Goal: Use online tool/utility: Utilize a website feature to perform a specific function

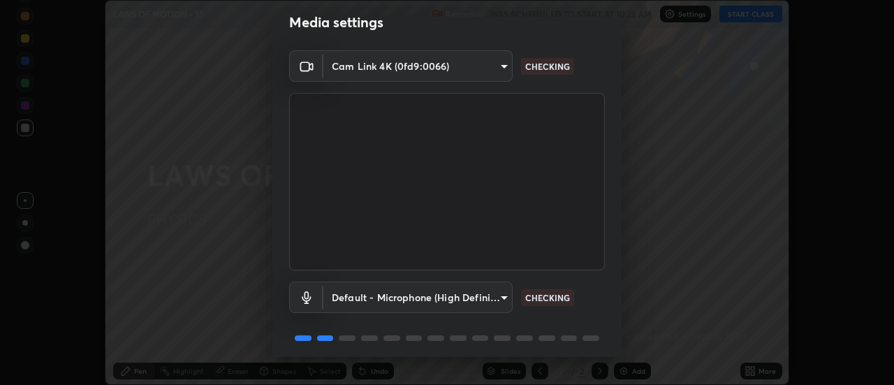
scroll to position [73, 0]
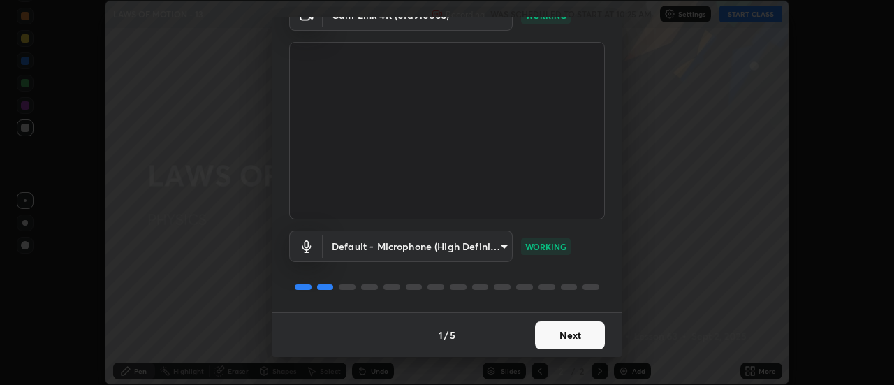
click at [560, 339] on button "Next" at bounding box center [570, 335] width 70 height 28
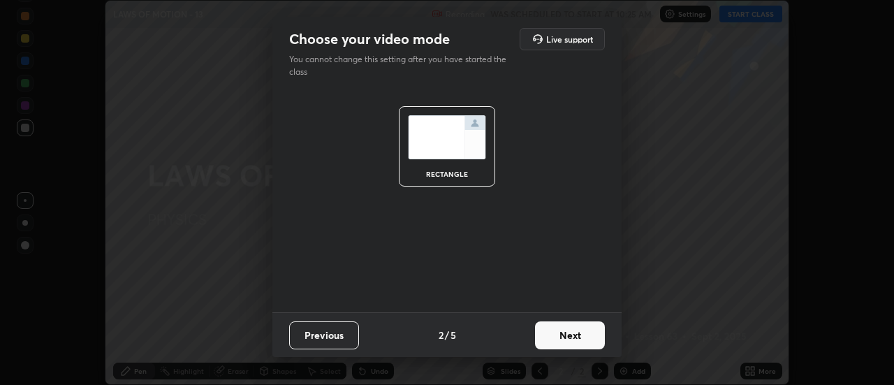
scroll to position [0, 0]
click at [566, 335] on button "Next" at bounding box center [570, 335] width 70 height 28
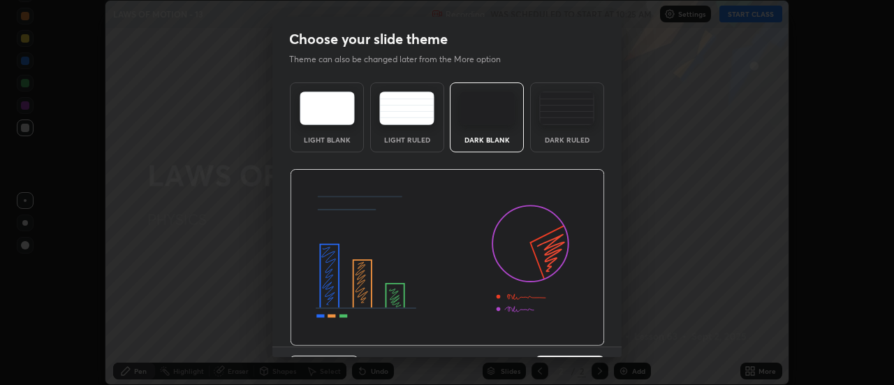
scroll to position [34, 0]
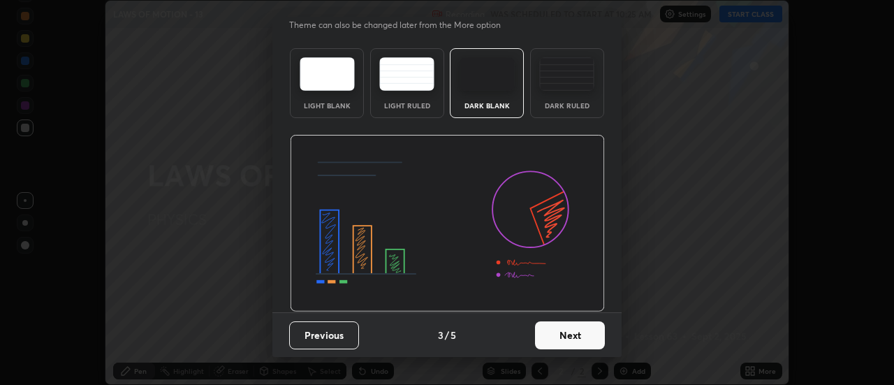
click at [562, 331] on button "Next" at bounding box center [570, 335] width 70 height 28
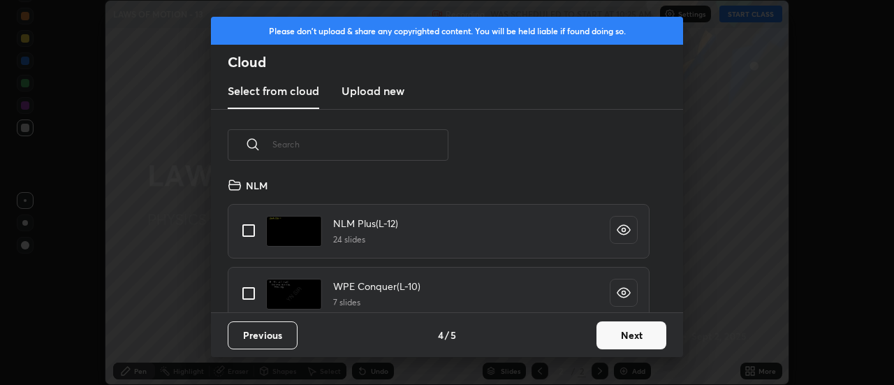
scroll to position [710, 0]
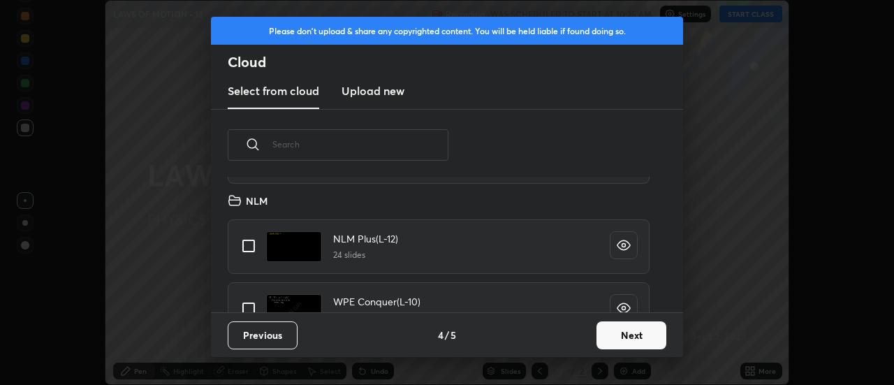
click at [247, 249] on input "grid" at bounding box center [248, 245] width 29 height 29
checkbox input "true"
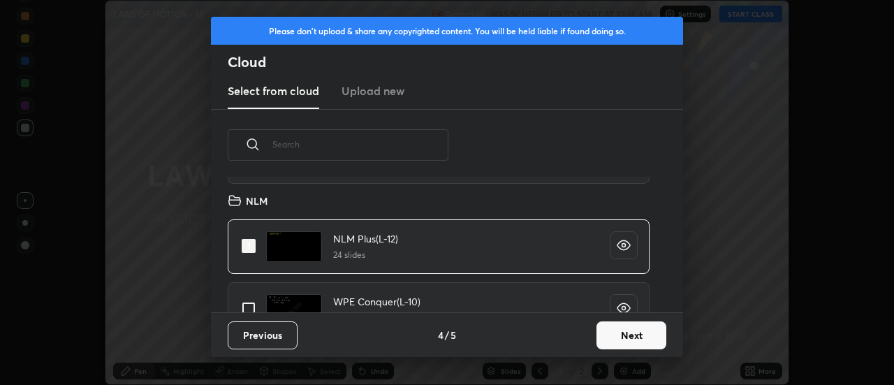
click at [619, 331] on button "Next" at bounding box center [632, 335] width 70 height 28
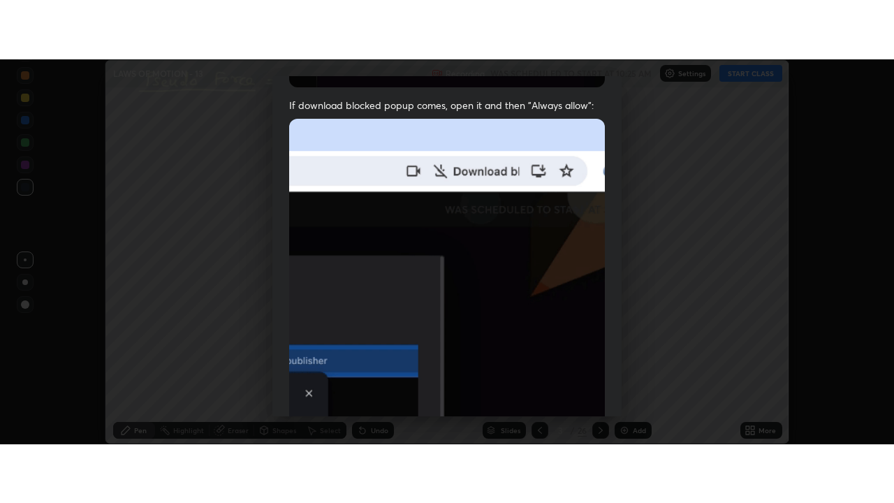
scroll to position [358, 0]
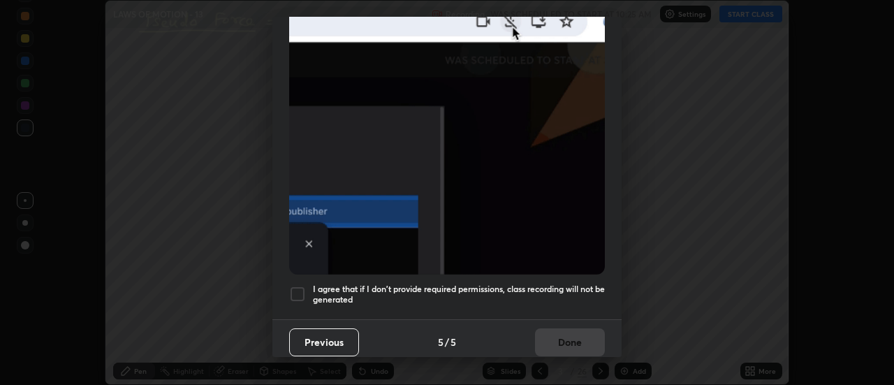
click at [299, 286] on div at bounding box center [297, 294] width 17 height 17
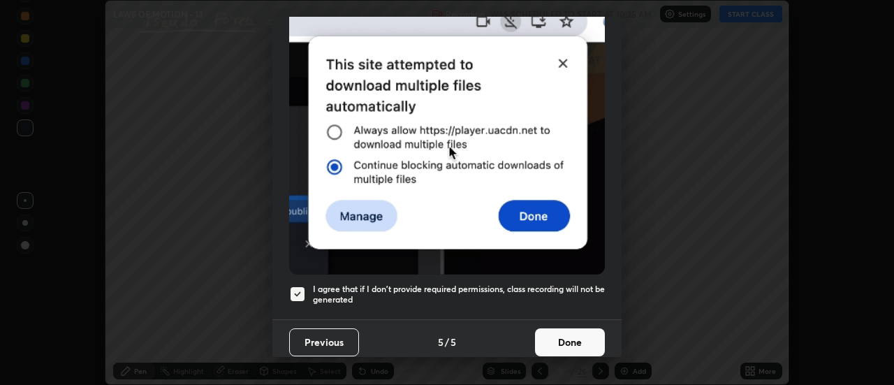
click at [547, 337] on button "Done" at bounding box center [570, 342] width 70 height 28
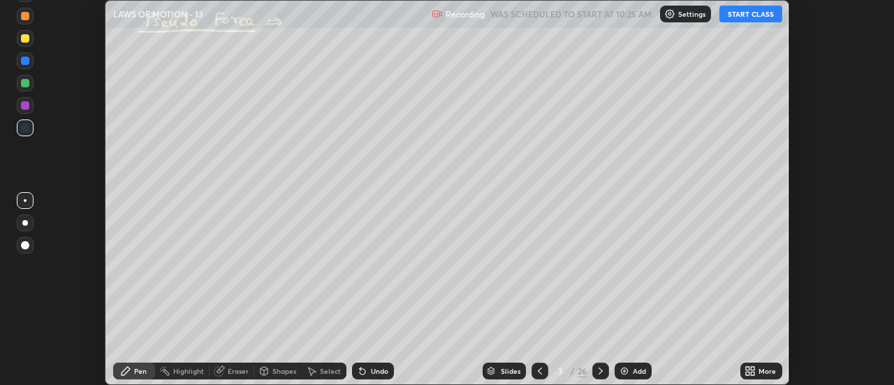
click at [539, 365] on div at bounding box center [540, 371] width 17 height 17
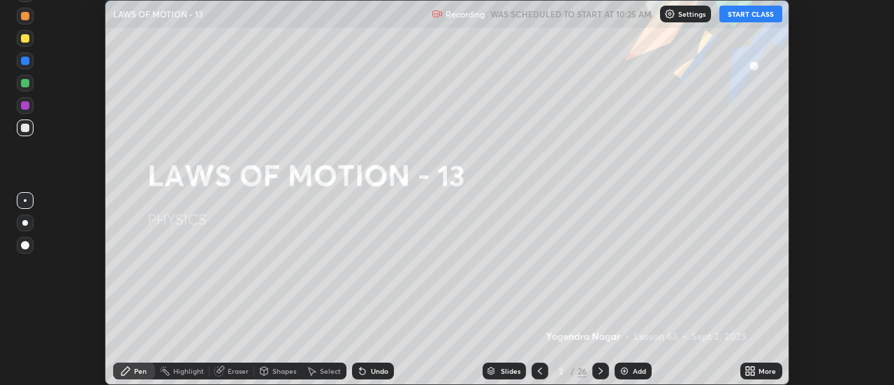
click at [756, 15] on button "START CLASS" at bounding box center [751, 14] width 63 height 17
click at [753, 370] on icon at bounding box center [750, 370] width 11 height 11
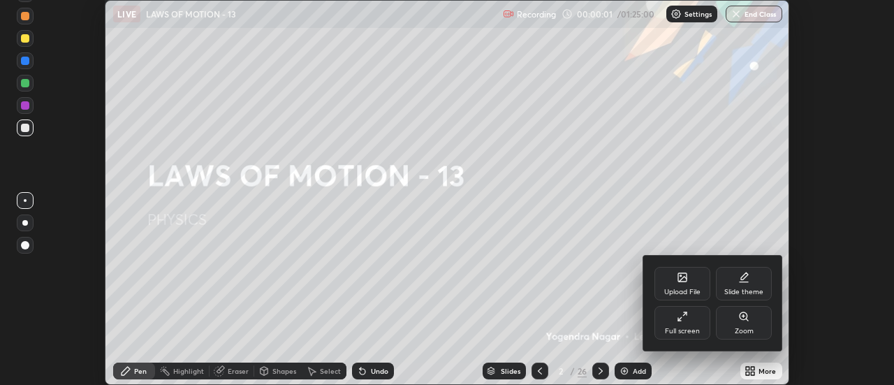
click at [750, 366] on div at bounding box center [447, 192] width 894 height 385
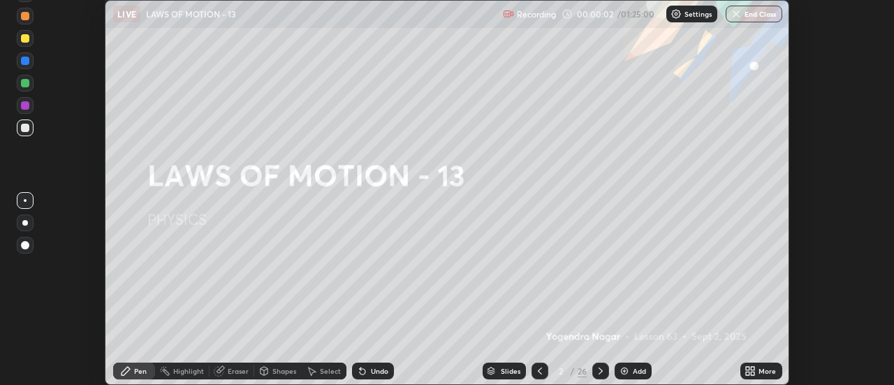
click at [754, 368] on icon at bounding box center [753, 368] width 3 height 3
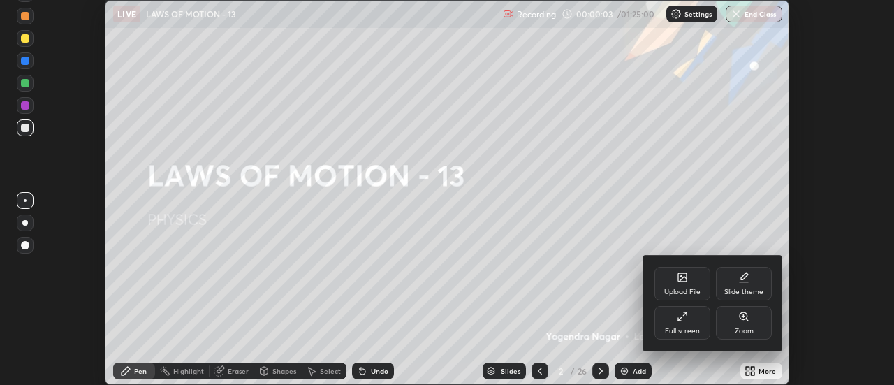
click at [689, 328] on div "Full screen" at bounding box center [682, 331] width 35 height 7
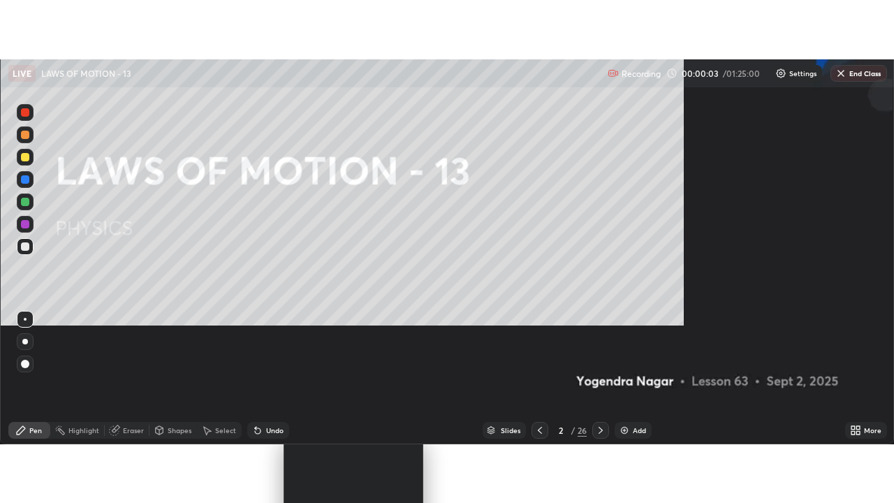
scroll to position [503, 894]
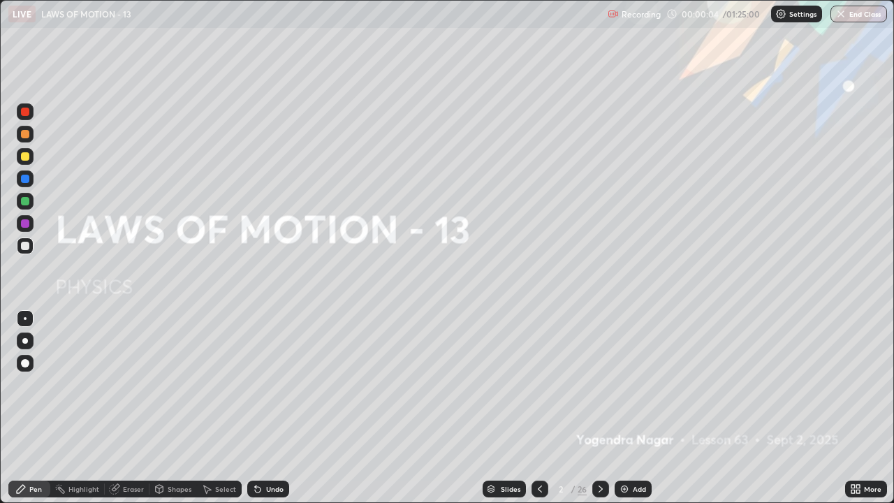
click at [636, 384] on div "Add" at bounding box center [639, 488] width 13 height 7
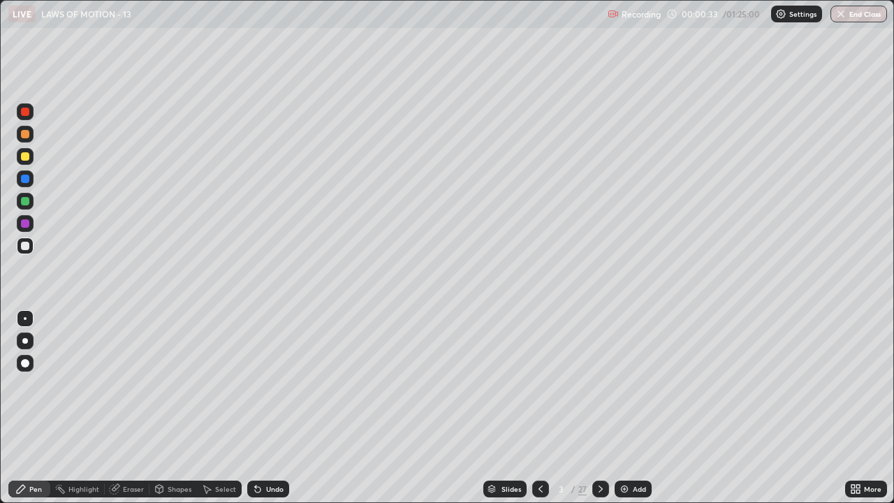
click at [31, 340] on div at bounding box center [25, 341] width 17 height 17
click at [635, 384] on div "Add" at bounding box center [633, 489] width 37 height 17
click at [277, 384] on div "Undo" at bounding box center [268, 489] width 42 height 17
click at [282, 384] on div "Undo" at bounding box center [268, 489] width 42 height 17
click at [269, 384] on div "Undo" at bounding box center [268, 489] width 42 height 17
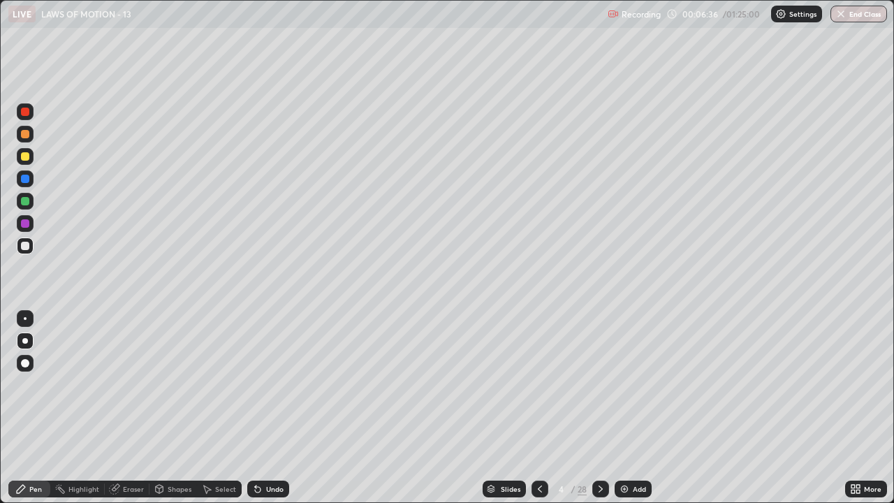
click at [629, 384] on img at bounding box center [624, 488] width 11 height 11
click at [635, 384] on div "Add" at bounding box center [639, 488] width 13 height 7
click at [269, 384] on div "Undo" at bounding box center [268, 489] width 42 height 17
click at [215, 384] on div "Select" at bounding box center [225, 488] width 21 height 7
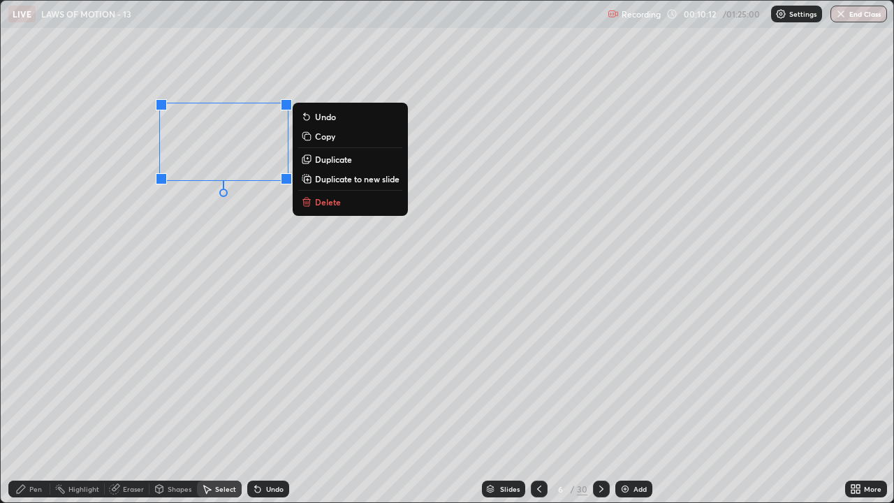
click at [326, 159] on p "Duplicate" at bounding box center [333, 159] width 37 height 11
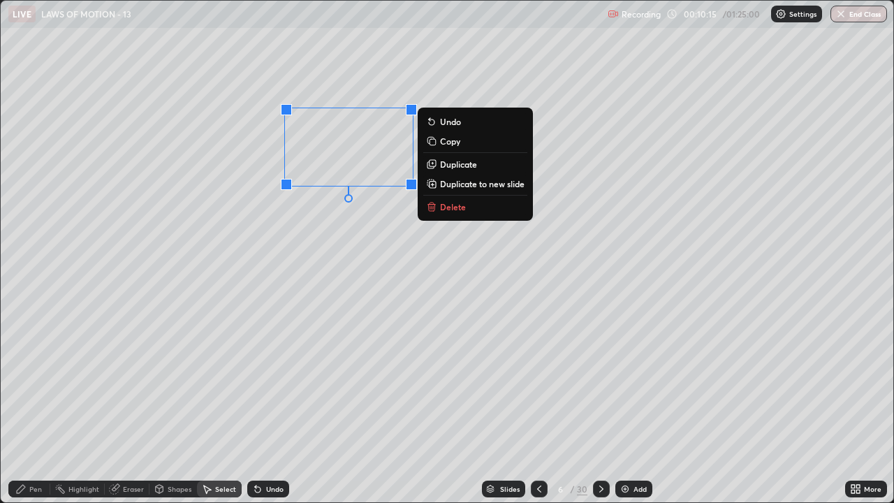
click at [451, 164] on p "Duplicate" at bounding box center [458, 164] width 37 height 11
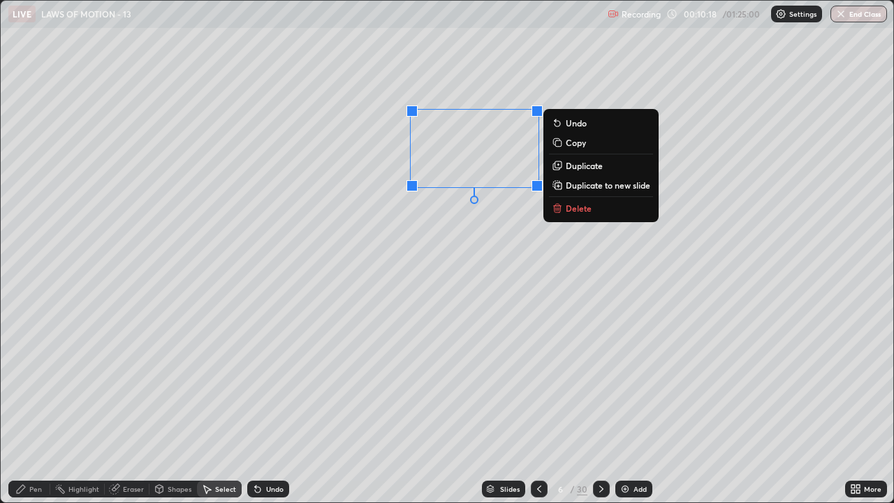
click at [37, 384] on div "Pen" at bounding box center [35, 488] width 13 height 7
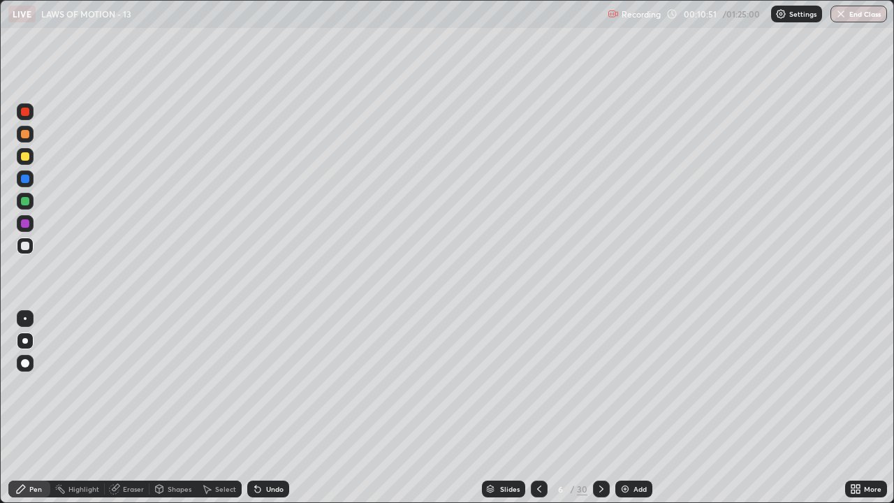
click at [255, 384] on icon at bounding box center [255, 485] width 1 height 1
click at [634, 384] on div "Add" at bounding box center [640, 488] width 13 height 7
click at [634, 384] on div "Add" at bounding box center [633, 489] width 37 height 17
click at [537, 384] on icon at bounding box center [539, 488] width 11 height 11
click at [599, 384] on icon at bounding box center [600, 488] width 11 height 11
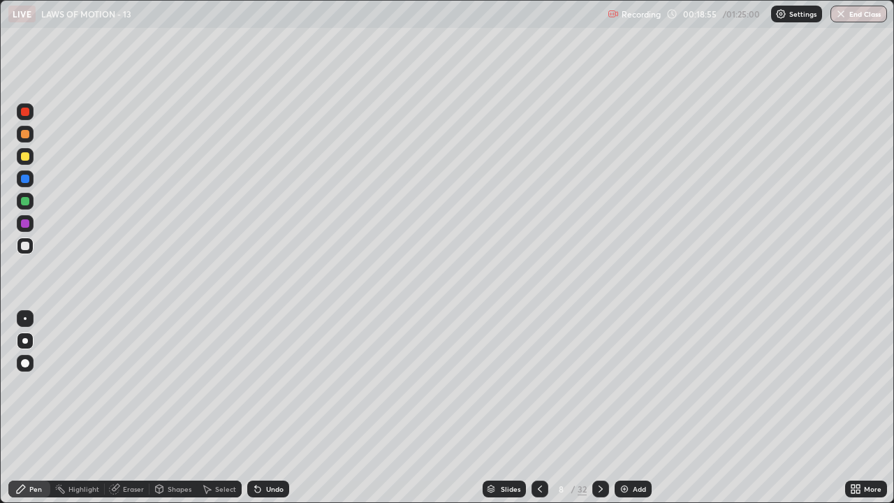
click at [629, 384] on div "Add" at bounding box center [633, 489] width 37 height 17
click at [602, 384] on icon at bounding box center [601, 488] width 11 height 11
click at [28, 158] on div at bounding box center [25, 156] width 8 height 8
click at [273, 384] on div "Undo" at bounding box center [268, 489] width 42 height 17
click at [269, 384] on div "Undo" at bounding box center [274, 488] width 17 height 7
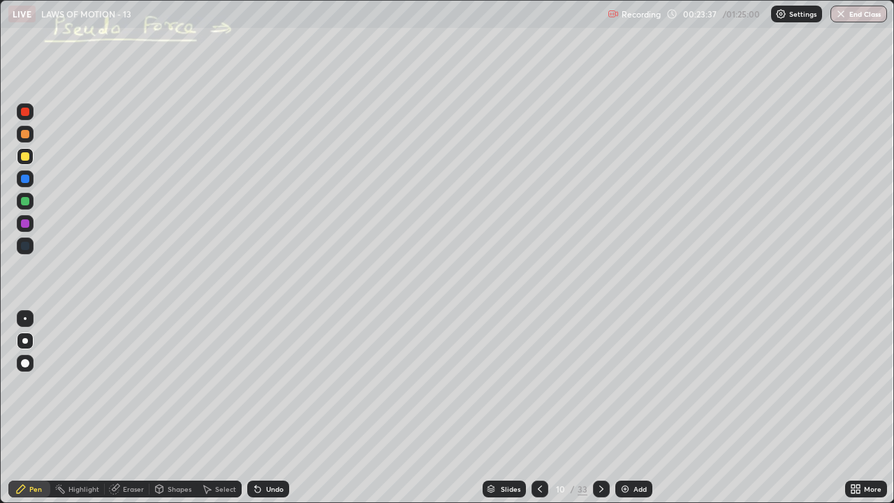
click at [265, 384] on div "Undo" at bounding box center [268, 489] width 42 height 17
click at [601, 384] on icon at bounding box center [601, 488] width 11 height 11
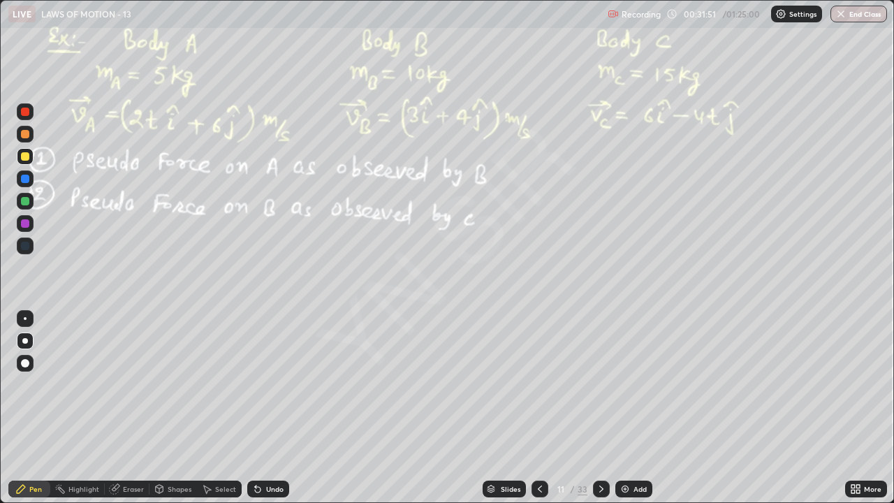
click at [277, 384] on div "Undo" at bounding box center [274, 488] width 17 height 7
click at [275, 384] on div "Undo" at bounding box center [274, 488] width 17 height 7
click at [173, 384] on div "Shapes" at bounding box center [173, 489] width 48 height 28
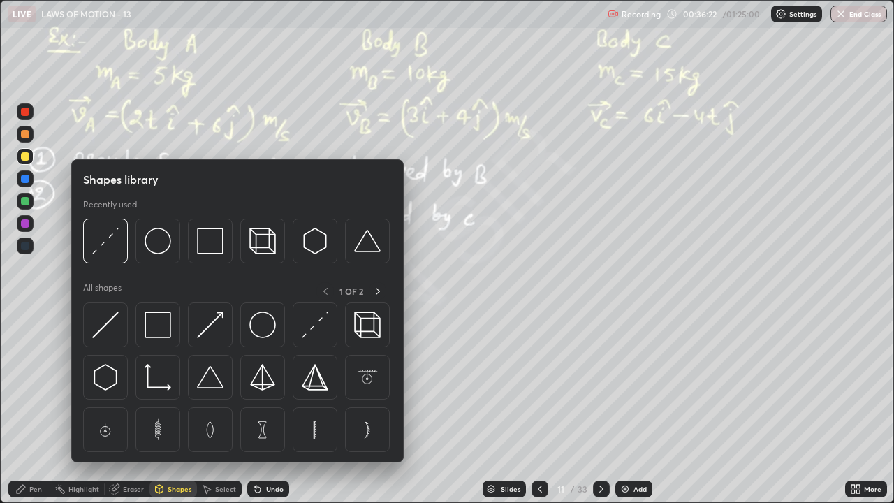
click at [172, 384] on div at bounding box center [237, 380] width 309 height 157
click at [172, 384] on div at bounding box center [158, 429] width 45 height 45
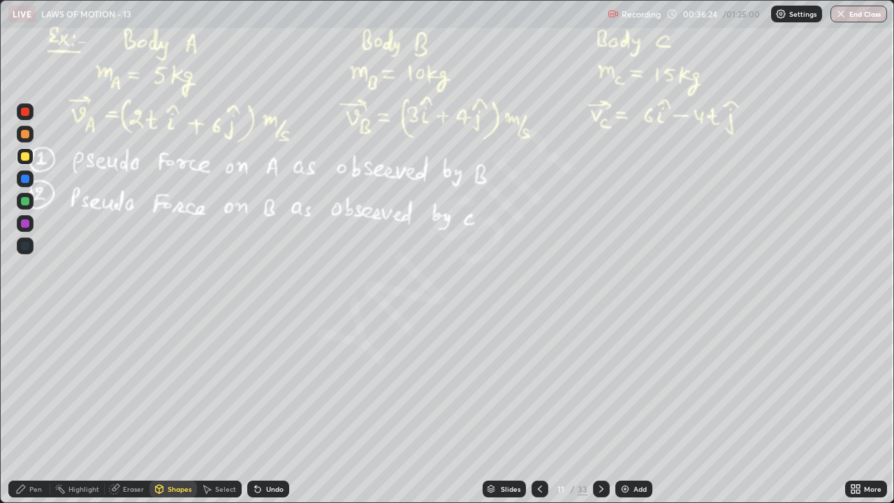
click at [31, 384] on div "Pen" at bounding box center [35, 488] width 13 height 7
click at [133, 384] on div "Eraser" at bounding box center [133, 488] width 21 height 7
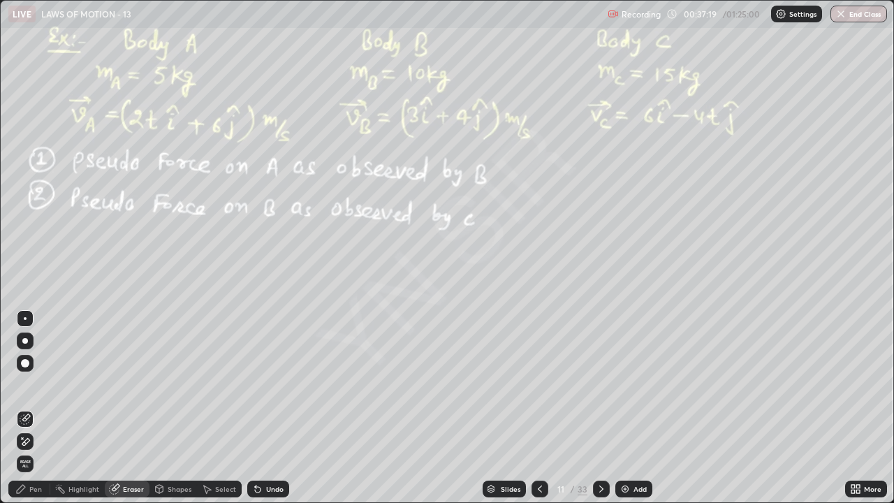
click at [24, 384] on icon at bounding box center [26, 441] width 8 height 7
click at [36, 384] on div "Pen" at bounding box center [35, 488] width 13 height 7
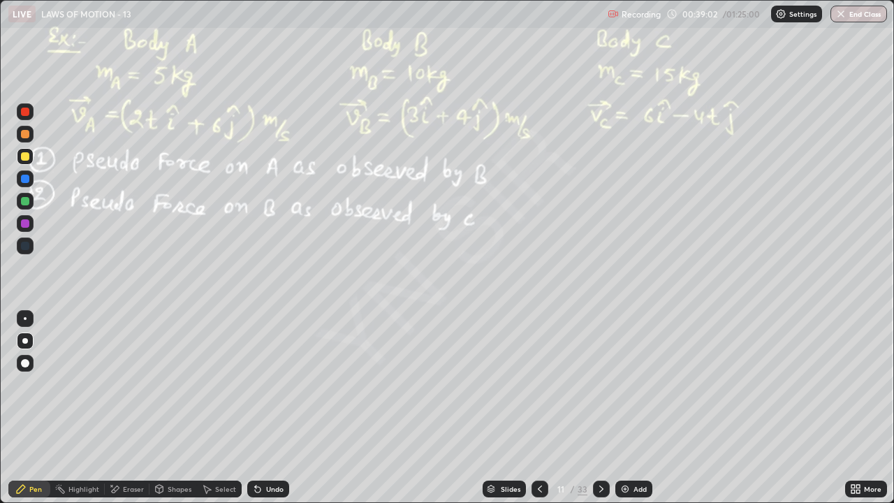
click at [133, 384] on div "Eraser" at bounding box center [127, 489] width 45 height 17
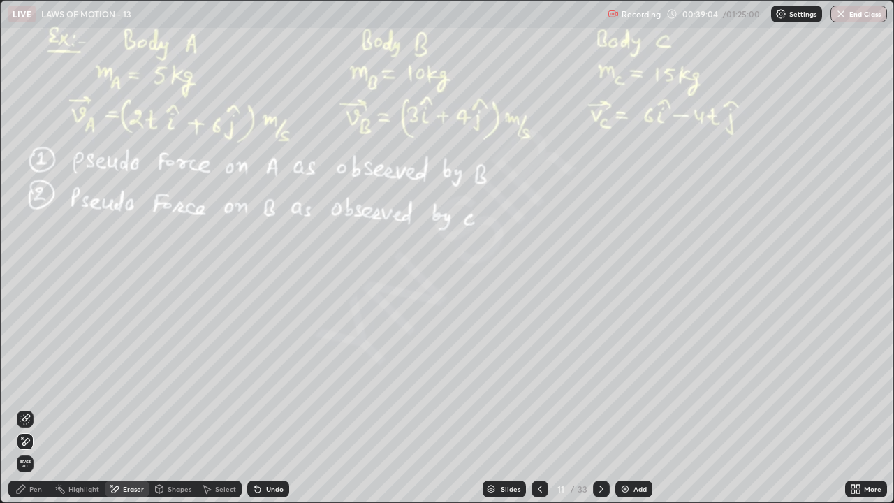
click at [39, 384] on div "Pen" at bounding box center [35, 488] width 13 height 7
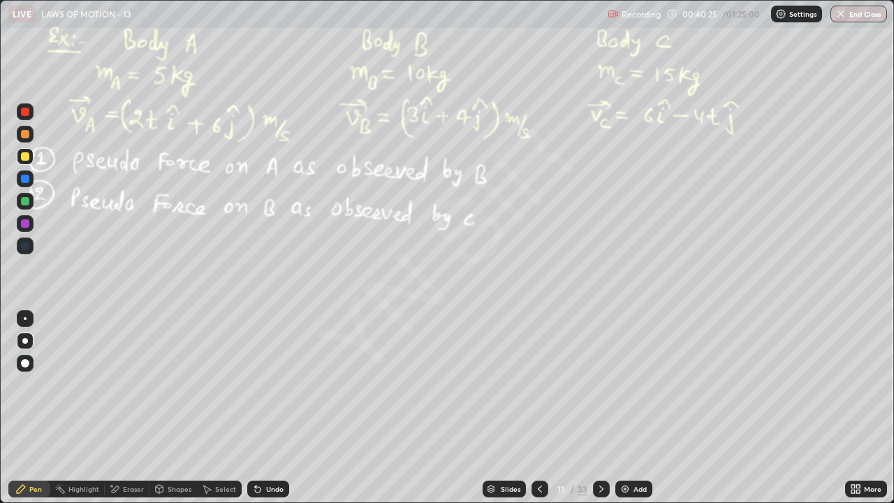
click at [599, 384] on icon at bounding box center [601, 488] width 11 height 11
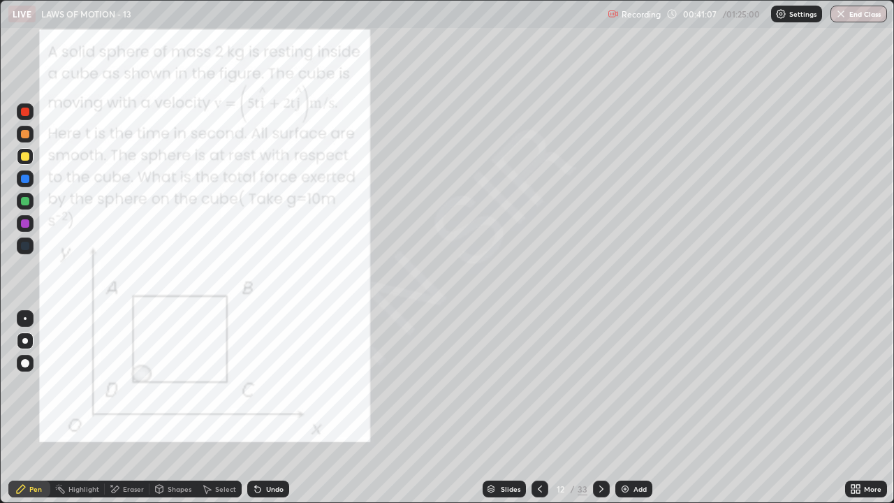
click at [29, 136] on div at bounding box center [25, 134] width 8 height 8
click at [25, 155] on div at bounding box center [25, 156] width 8 height 8
click at [279, 384] on div "Undo" at bounding box center [268, 489] width 42 height 17
click at [275, 384] on div "Undo" at bounding box center [274, 488] width 17 height 7
click at [282, 384] on div "Undo" at bounding box center [268, 489] width 42 height 17
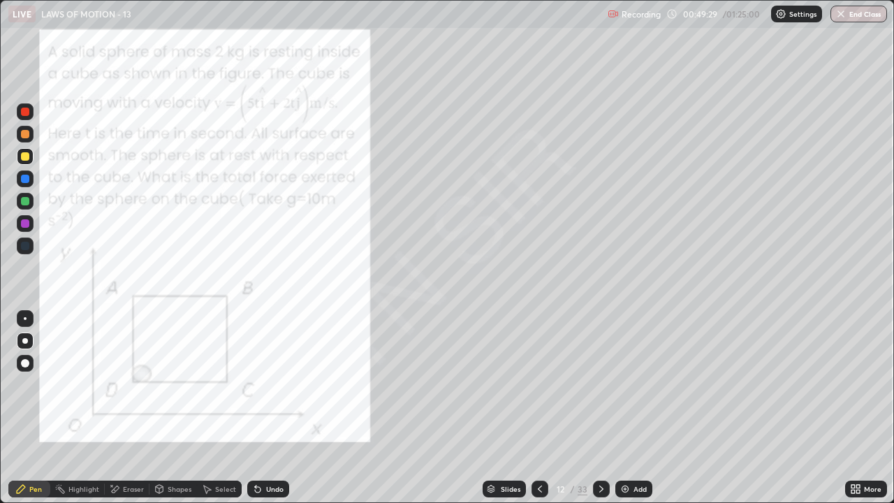
click at [276, 384] on div "Undo" at bounding box center [274, 488] width 17 height 7
click at [275, 384] on div "Undo" at bounding box center [274, 488] width 17 height 7
click at [276, 384] on div "Undo" at bounding box center [268, 489] width 42 height 17
click at [277, 384] on div "Undo" at bounding box center [268, 489] width 42 height 17
click at [599, 384] on div at bounding box center [601, 489] width 17 height 17
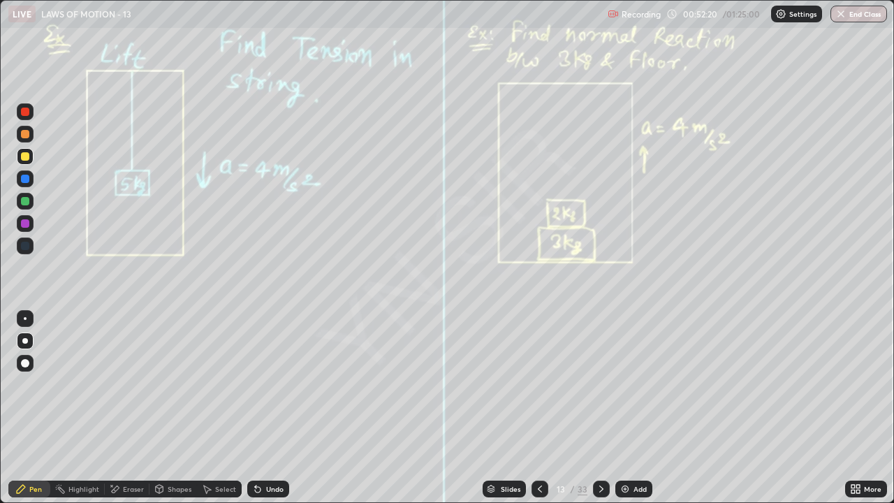
click at [25, 135] on div at bounding box center [25, 134] width 8 height 8
click at [275, 384] on div "Undo" at bounding box center [274, 488] width 17 height 7
click at [599, 384] on icon at bounding box center [601, 488] width 11 height 11
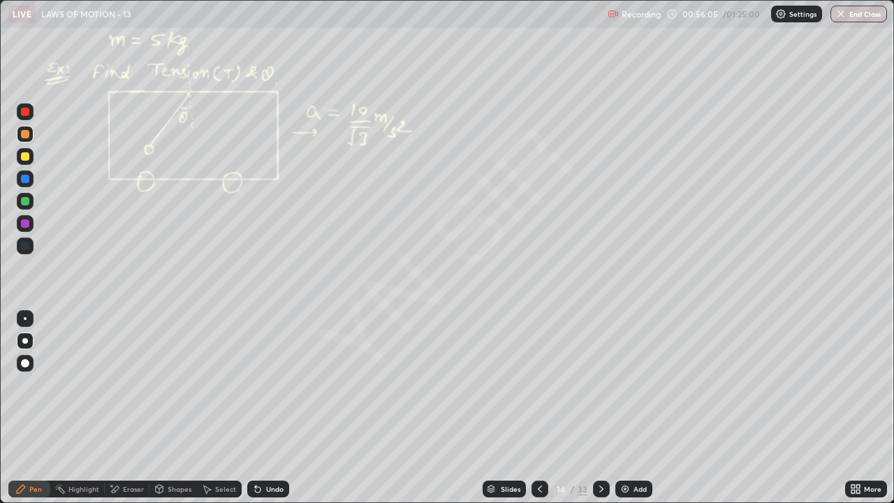
click at [32, 203] on div at bounding box center [25, 201] width 17 height 17
click at [270, 384] on div "Undo" at bounding box center [274, 488] width 17 height 7
click at [267, 384] on div "Undo" at bounding box center [274, 488] width 17 height 7
click at [26, 156] on div at bounding box center [25, 156] width 8 height 8
click at [599, 384] on icon at bounding box center [601, 488] width 11 height 11
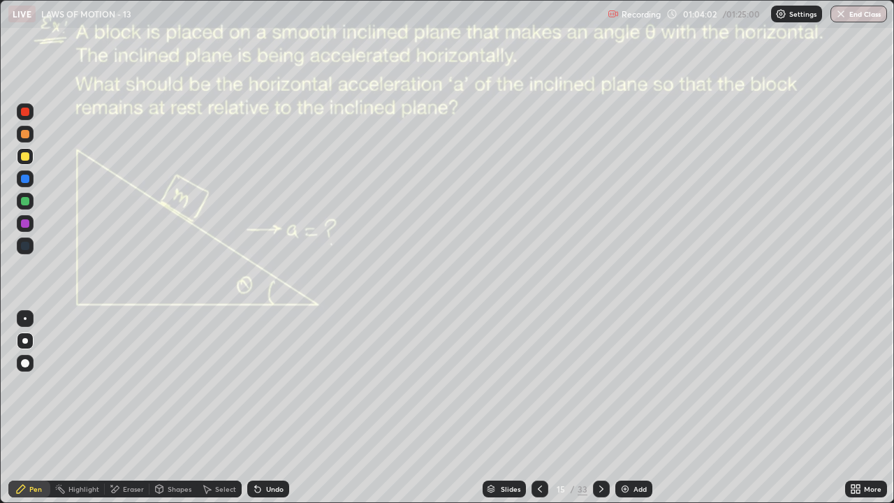
click at [33, 138] on div at bounding box center [25, 134] width 17 height 17
click at [92, 384] on div "Highlight" at bounding box center [77, 489] width 54 height 17
click at [31, 384] on div at bounding box center [25, 441] width 17 height 17
click at [26, 156] on div at bounding box center [25, 156] width 8 height 8
click at [275, 384] on div "Undo" at bounding box center [268, 489] width 42 height 17
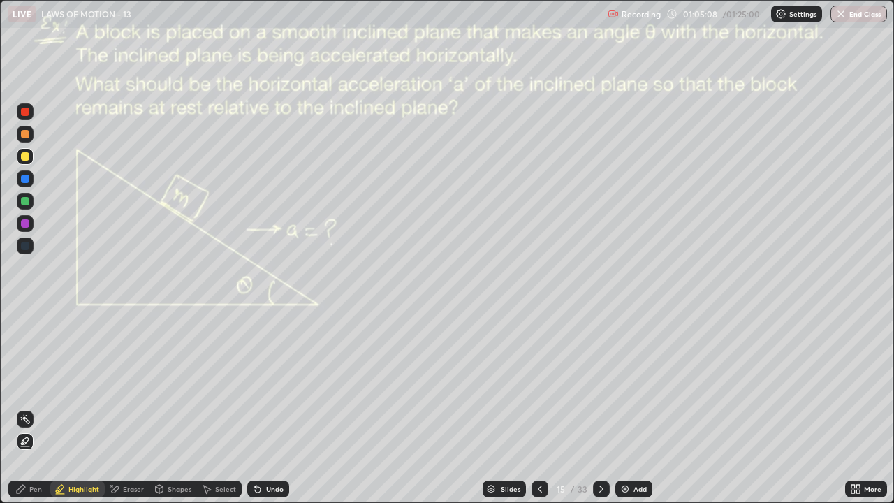
click at [34, 384] on div "Pen" at bounding box center [35, 488] width 13 height 7
click at [279, 384] on div "Undo" at bounding box center [274, 488] width 17 height 7
click at [29, 201] on div at bounding box center [25, 201] width 8 height 8
click at [285, 384] on div "Undo" at bounding box center [268, 489] width 42 height 17
click at [599, 384] on icon at bounding box center [601, 488] width 11 height 11
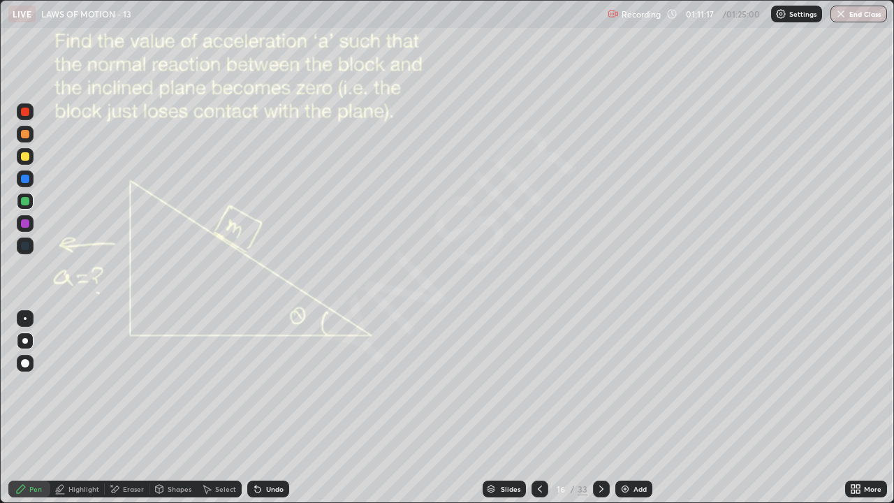
click at [274, 384] on div "Undo" at bounding box center [274, 488] width 17 height 7
click at [273, 384] on div "Undo" at bounding box center [274, 488] width 17 height 7
click at [272, 384] on div "Undo" at bounding box center [274, 488] width 17 height 7
click at [273, 384] on div "Undo" at bounding box center [274, 488] width 17 height 7
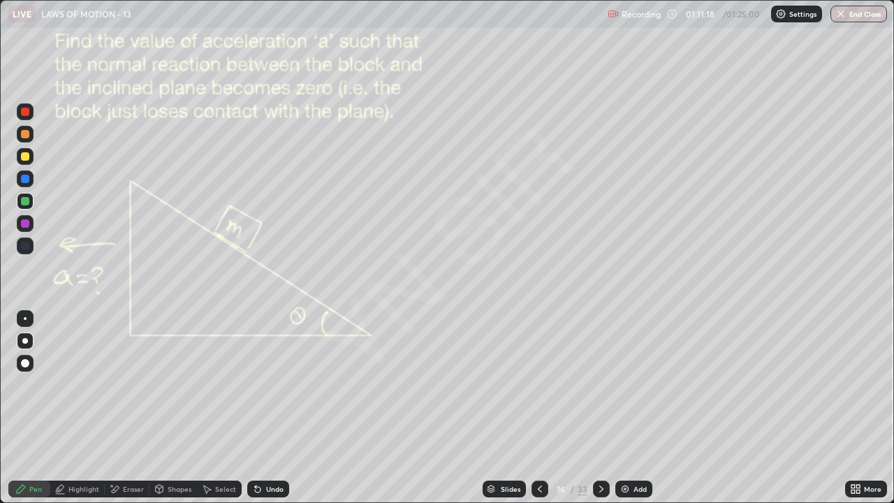
click at [273, 384] on div "Undo" at bounding box center [274, 488] width 17 height 7
click at [274, 384] on div "Undo" at bounding box center [274, 488] width 17 height 7
click at [275, 384] on div "Undo" at bounding box center [274, 488] width 17 height 7
click at [276, 384] on div "Undo" at bounding box center [274, 488] width 17 height 7
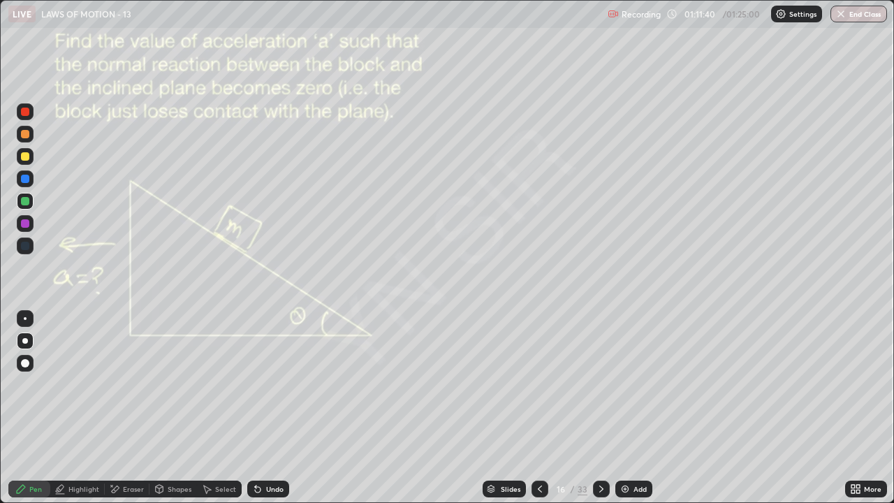
click at [277, 384] on div "Undo" at bounding box center [274, 488] width 17 height 7
click at [275, 384] on div "Undo" at bounding box center [274, 488] width 17 height 7
click at [226, 384] on div "Select" at bounding box center [219, 489] width 45 height 17
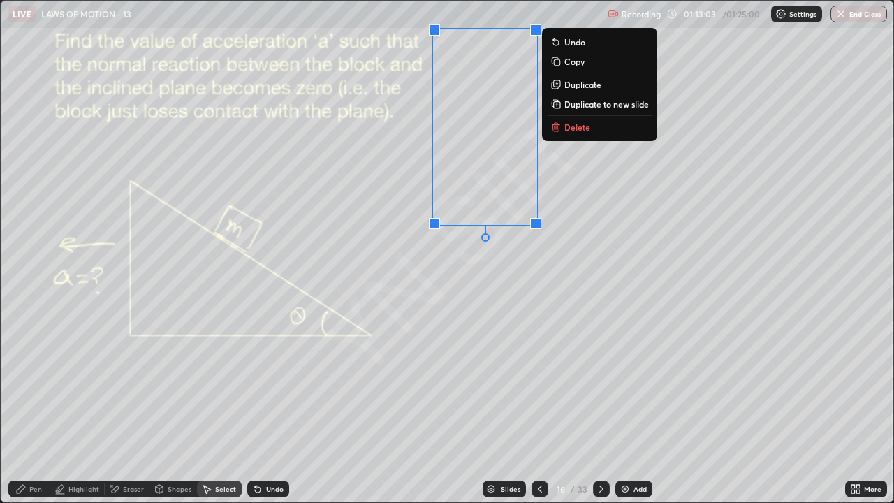
click at [541, 333] on div "0 ° Undo Copy Duplicate Duplicate to new slide Delete" at bounding box center [447, 252] width 893 height 502
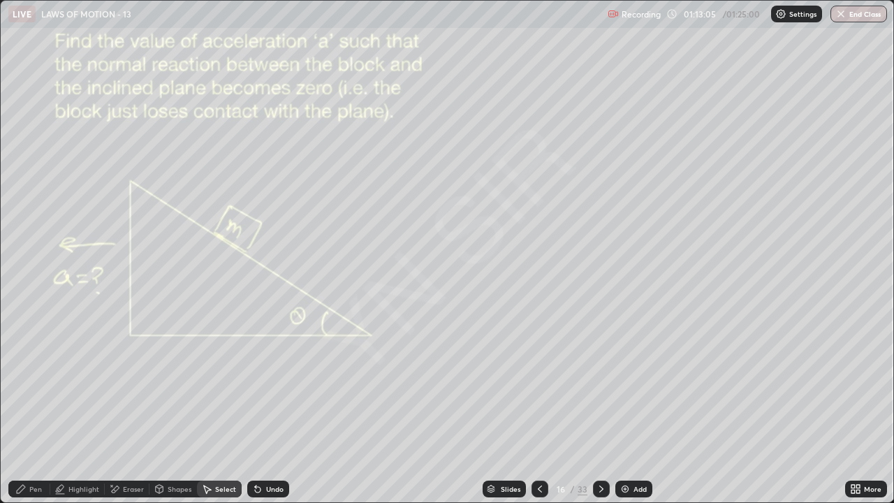
click at [36, 384] on div "Pen" at bounding box center [35, 488] width 13 height 7
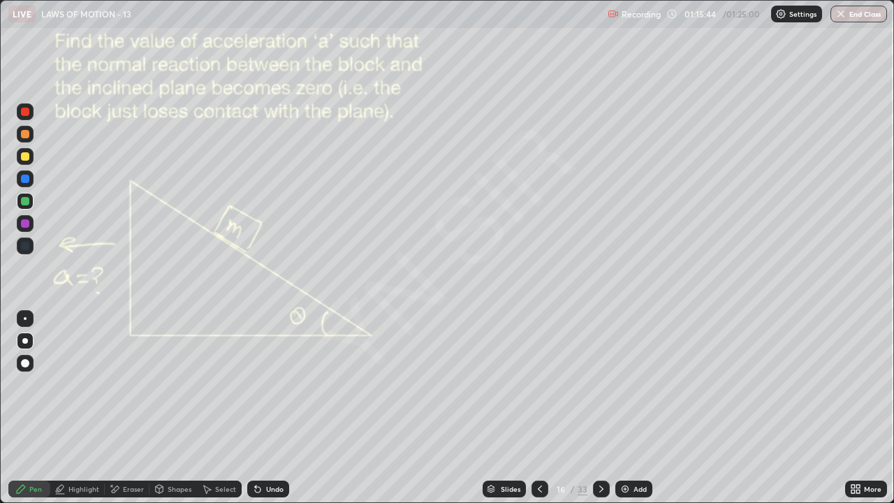
click at [33, 142] on div at bounding box center [25, 134] width 17 height 22
click at [25, 157] on div at bounding box center [25, 156] width 8 height 8
click at [273, 384] on div "Undo" at bounding box center [268, 489] width 42 height 17
click at [269, 384] on div "Undo" at bounding box center [268, 489] width 42 height 17
click at [137, 384] on div "Eraser" at bounding box center [133, 488] width 21 height 7
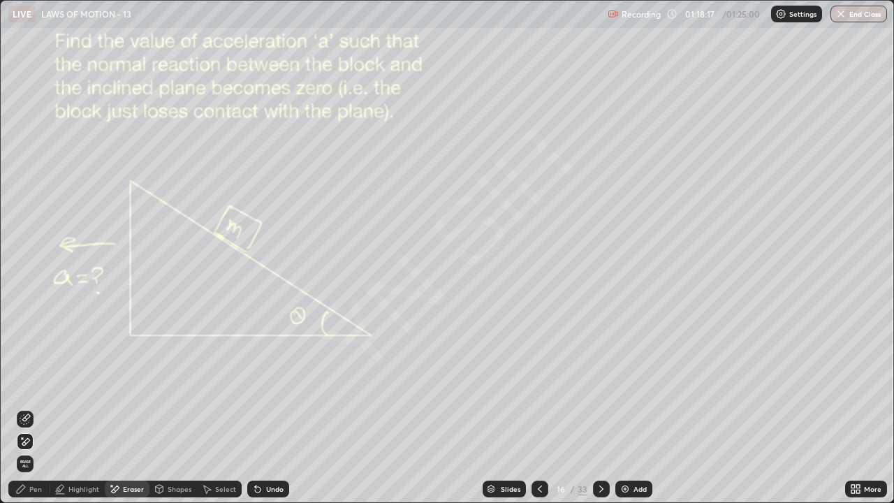
click at [42, 384] on div "Pen" at bounding box center [29, 489] width 42 height 17
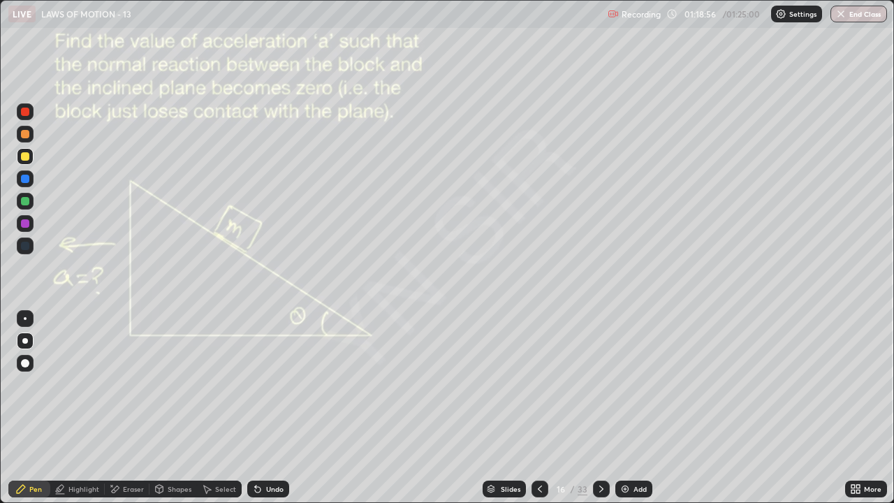
click at [600, 384] on icon at bounding box center [601, 488] width 11 height 11
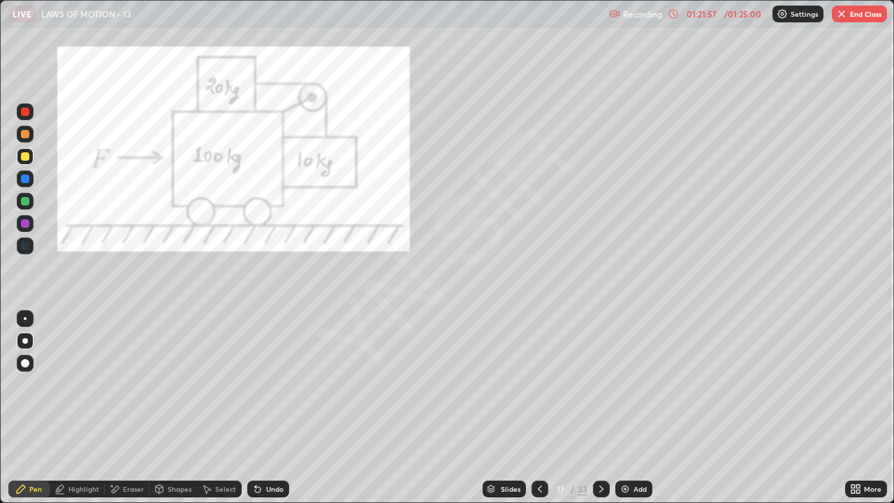
click at [866, 16] on button "End Class" at bounding box center [859, 14] width 55 height 17
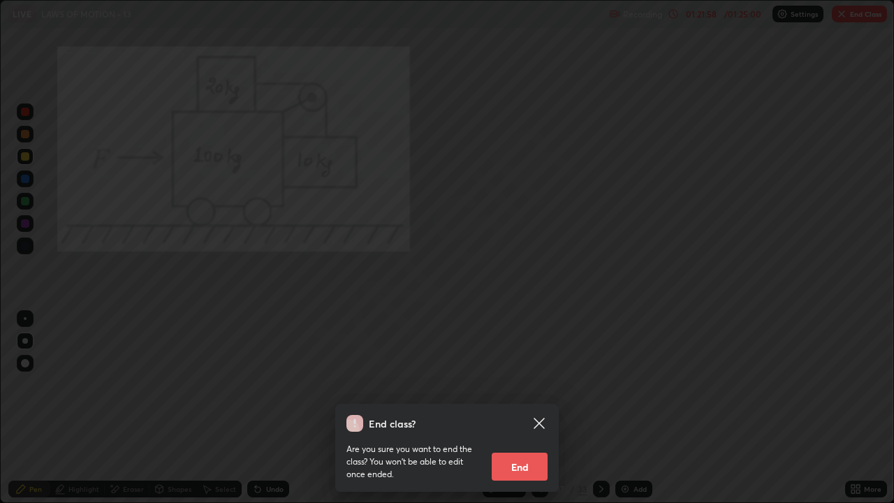
click at [522, 384] on button "End" at bounding box center [520, 467] width 56 height 28
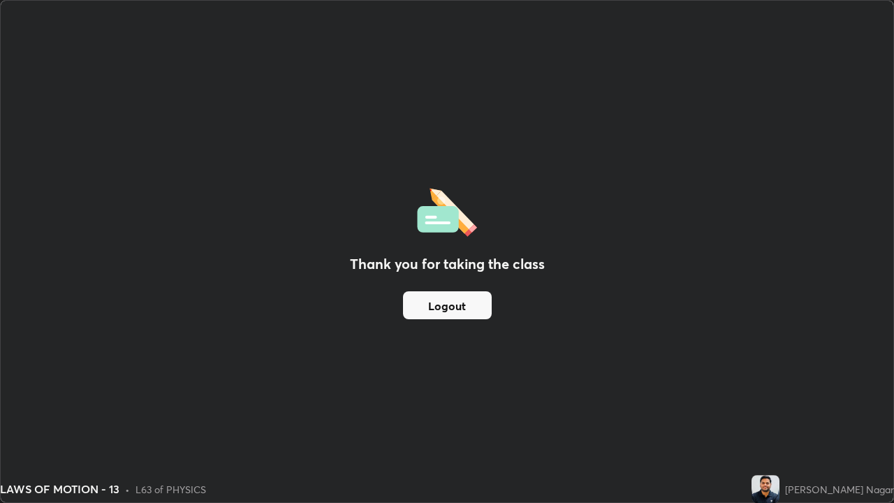
click at [455, 306] on button "Logout" at bounding box center [447, 305] width 89 height 28
